Goal: Task Accomplishment & Management: Use online tool/utility

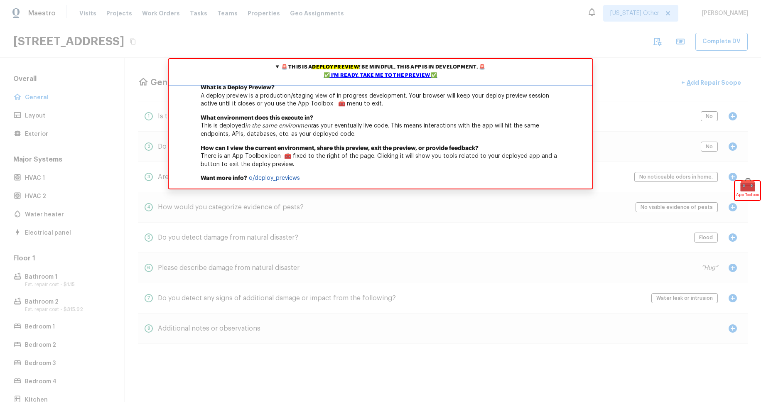
click at [367, 73] on div "✅ I'm ready, take me to the preview ✅" at bounding box center [381, 75] width 420 height 8
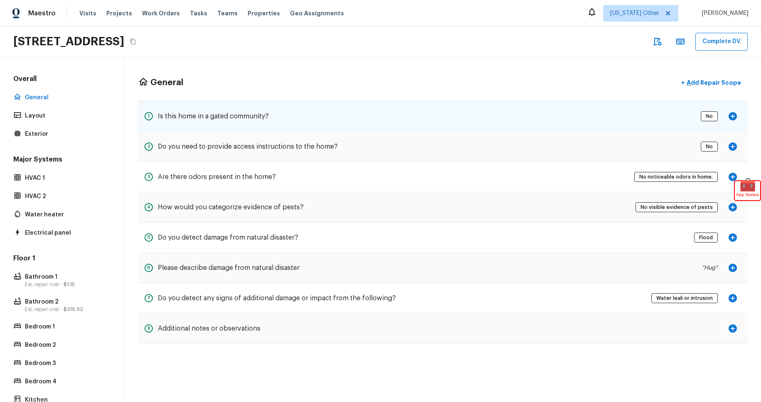
click at [733, 115] on icon "button" at bounding box center [733, 116] width 10 height 10
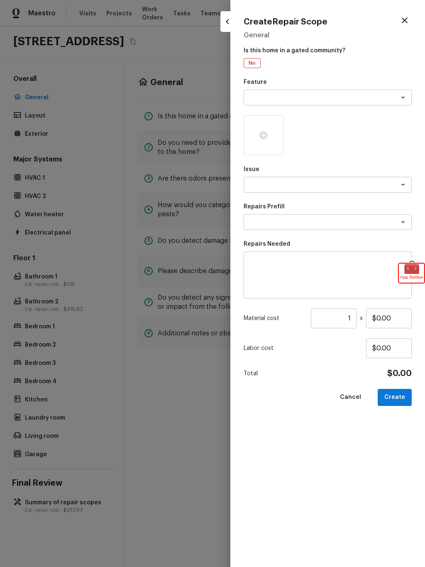
click at [145, 162] on div at bounding box center [212, 283] width 425 height 567
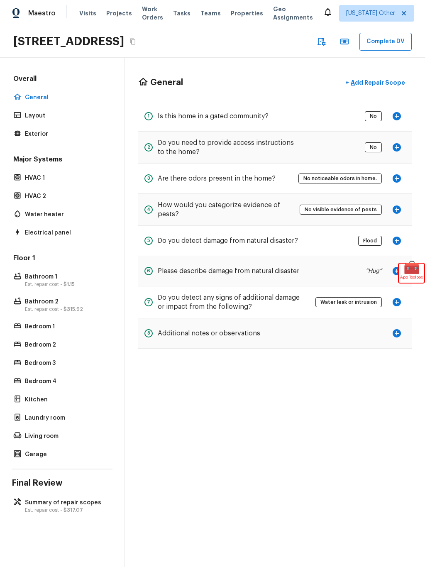
click at [64, 402] on span "$317.07" at bounding box center [74, 510] width 20 height 5
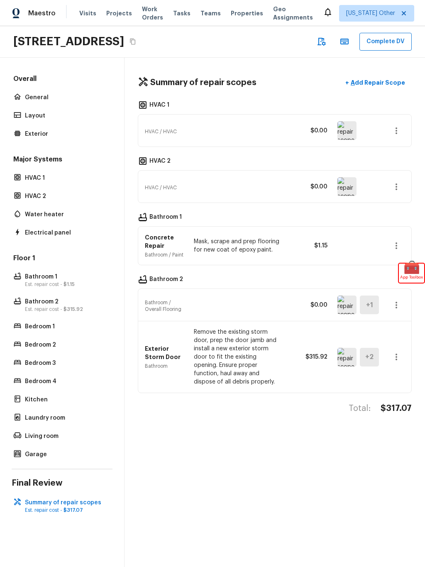
click at [40, 307] on p "Est. repair cost - $315.92" at bounding box center [66, 309] width 83 height 7
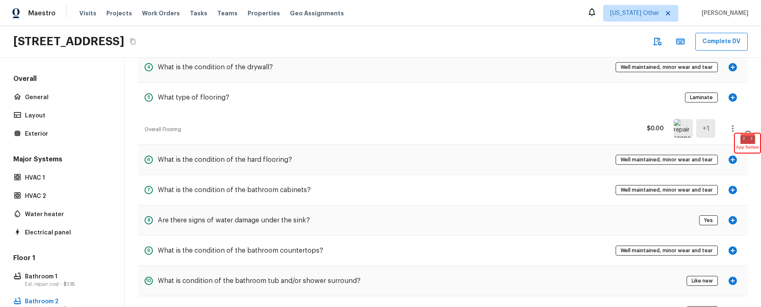
scroll to position [325, 0]
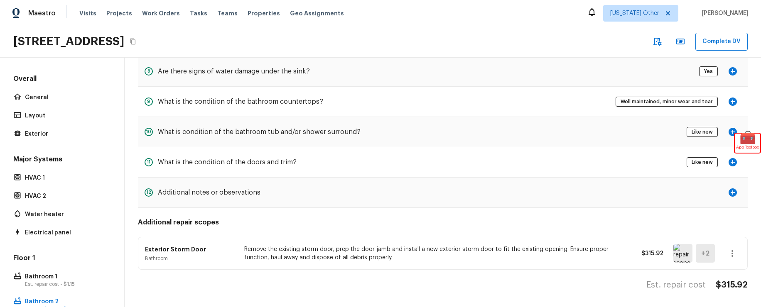
drag, startPoint x: 358, startPoint y: 250, endPoint x: 365, endPoint y: 249, distance: 6.7
click at [358, 250] on p "Remove the existing storm door, prep the door jamb and install a new exterior s…" at bounding box center [430, 253] width 372 height 17
click at [730, 254] on icon "button" at bounding box center [732, 254] width 10 height 10
click at [729, 257] on li "Edit" at bounding box center [735, 260] width 39 height 25
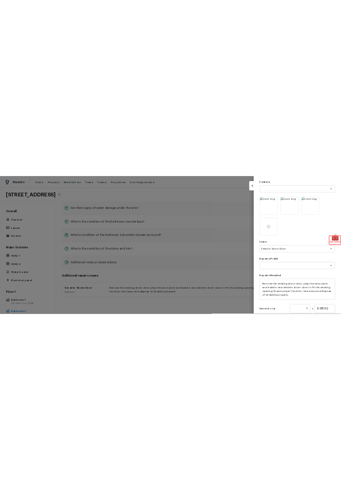
scroll to position [0, 0]
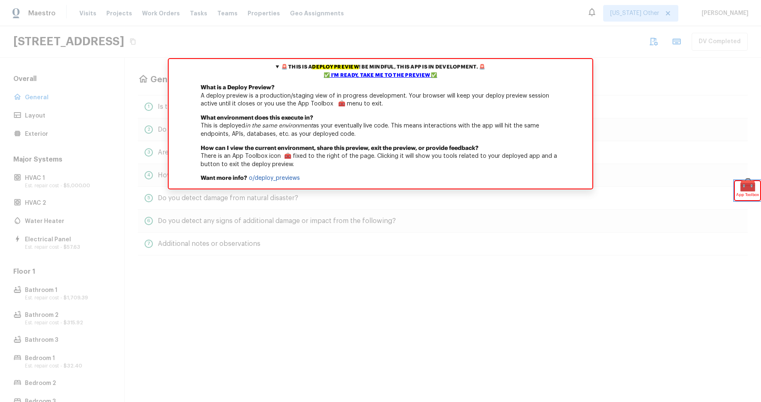
click at [744, 189] on span "🧰" at bounding box center [747, 185] width 25 height 8
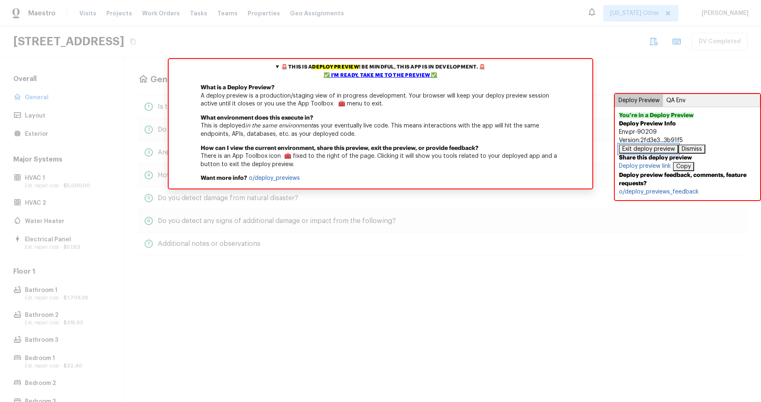
click at [657, 148] on button "Exit deploy preview" at bounding box center [648, 149] width 59 height 9
